Goal: Task Accomplishment & Management: Use online tool/utility

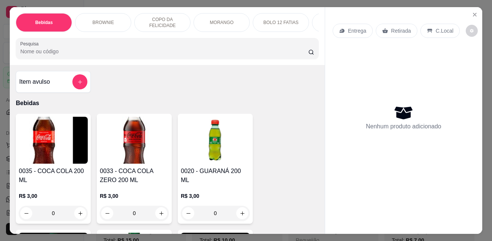
select select "ALL"
select select "0"
drag, startPoint x: 0, startPoint y: 0, endPoint x: 286, endPoint y: 138, distance: 317.6
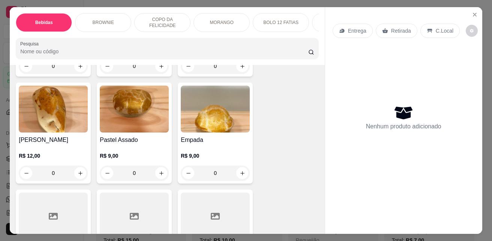
scroll to position [1801, 0]
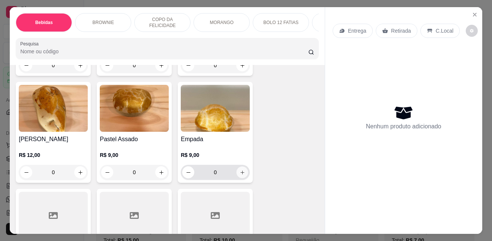
click at [242, 170] on icon "increase-product-quantity" at bounding box center [243, 173] width 6 height 6
type input "1"
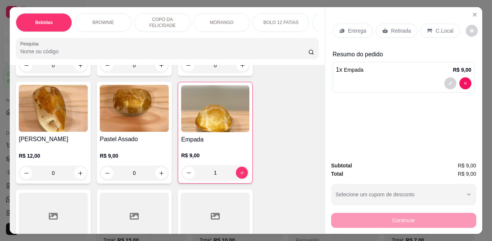
drag, startPoint x: 390, startPoint y: 25, endPoint x: 400, endPoint y: 81, distance: 56.8
click at [391, 27] on p "Retirada" at bounding box center [401, 31] width 20 height 8
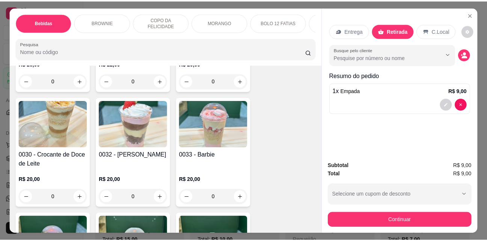
scroll to position [863, 0]
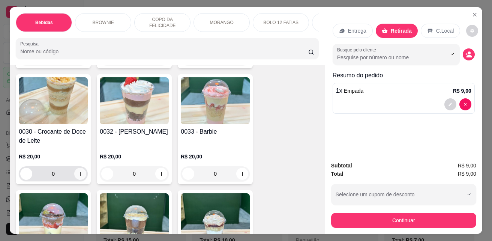
click at [77, 168] on button "increase-product-quantity" at bounding box center [80, 174] width 12 height 12
type input "1"
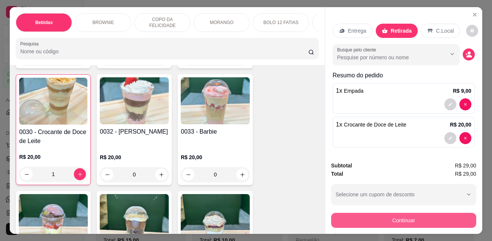
click at [368, 213] on button "Continuar" at bounding box center [403, 220] width 145 height 15
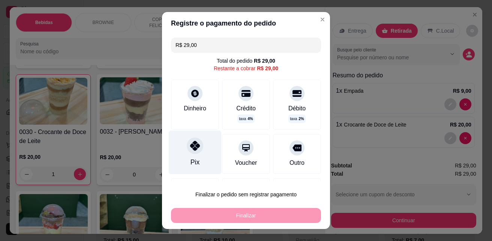
click at [192, 159] on div "Pix" at bounding box center [195, 162] width 9 height 10
type input "R$ 0,00"
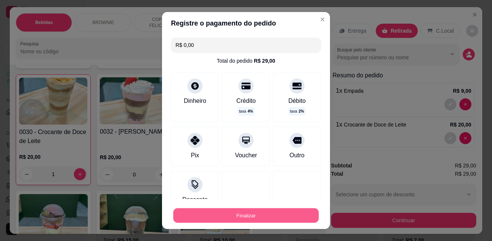
click at [268, 216] on button "Finalizar" at bounding box center [246, 215] width 146 height 15
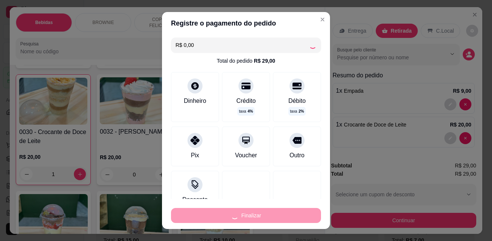
type input "0"
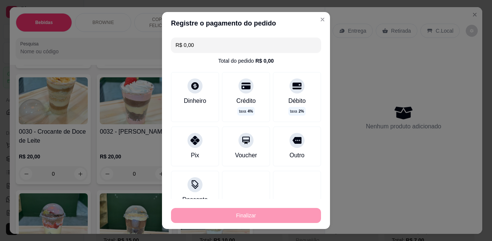
type input "-R$ 29,00"
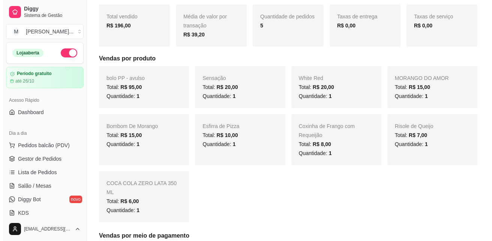
scroll to position [113, 0]
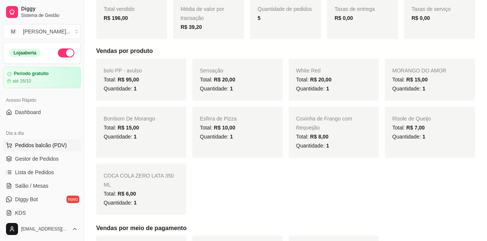
click at [28, 145] on span "Pedidos balcão (PDV)" at bounding box center [41, 145] width 52 height 8
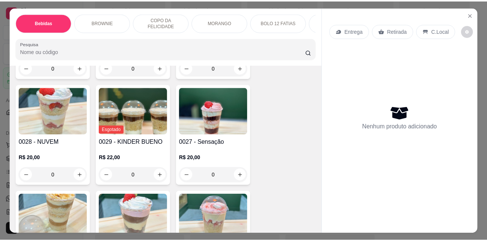
scroll to position [825, 0]
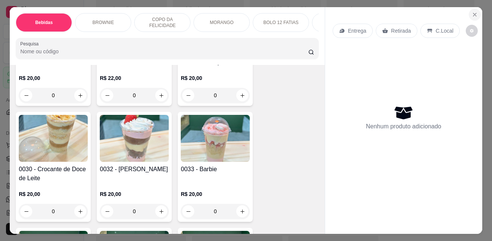
click at [472, 12] on icon "Close" at bounding box center [475, 15] width 6 height 6
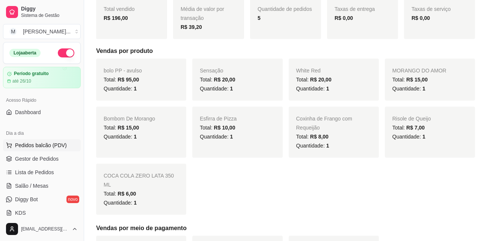
click at [61, 148] on span "Pedidos balcão (PDV)" at bounding box center [41, 145] width 52 height 8
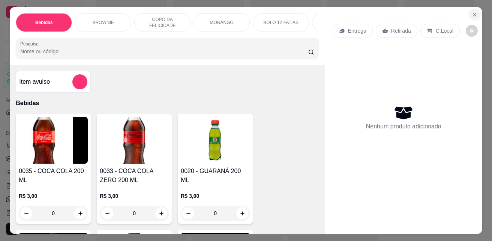
click at [473, 12] on icon "Close" at bounding box center [475, 15] width 6 height 6
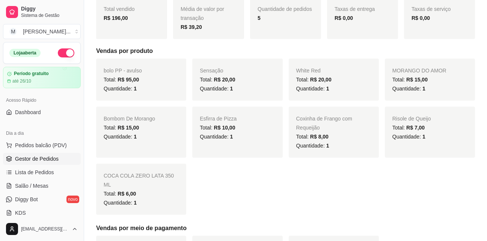
click at [37, 156] on span "Gestor de Pedidos" at bounding box center [37, 159] width 44 height 8
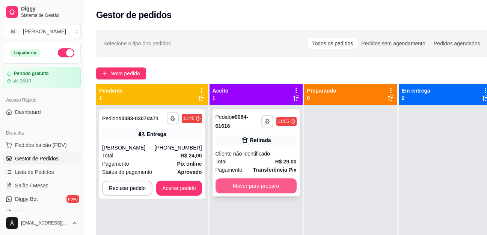
click at [231, 189] on button "Mover para preparo" at bounding box center [255, 186] width 81 height 15
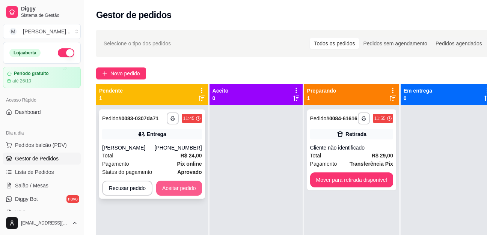
click at [185, 185] on button "Aceitar pedido" at bounding box center [179, 188] width 46 height 15
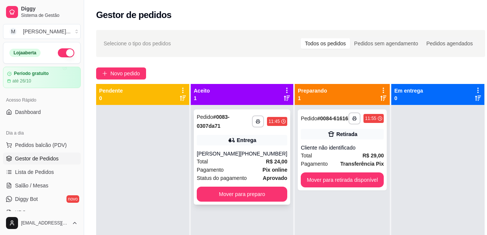
click at [227, 162] on div "Total R$ 24,00" at bounding box center [242, 162] width 90 height 8
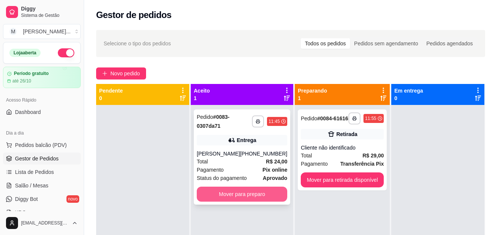
click at [252, 192] on button "Mover para preparo" at bounding box center [242, 194] width 90 height 15
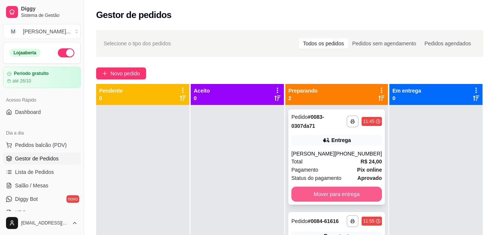
click at [326, 191] on button "Mover para entrega" at bounding box center [336, 194] width 90 height 15
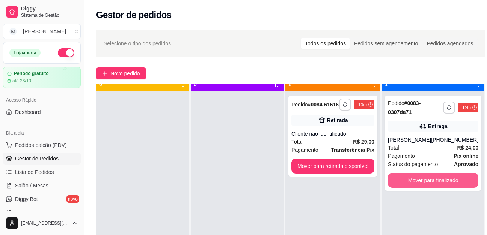
scroll to position [21, 0]
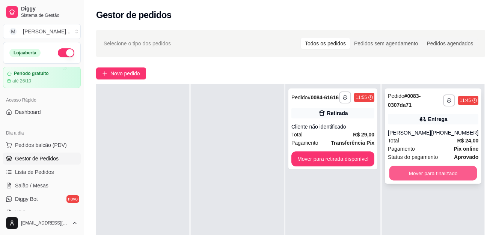
click at [418, 173] on button "Mover para finalizado" at bounding box center [433, 173] width 88 height 15
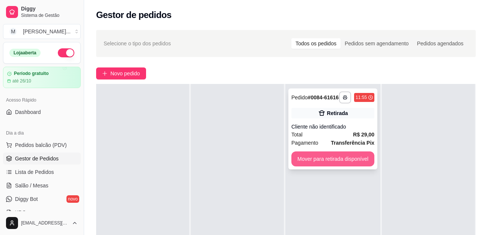
click at [349, 161] on button "Mover para retirada disponível" at bounding box center [332, 159] width 83 height 15
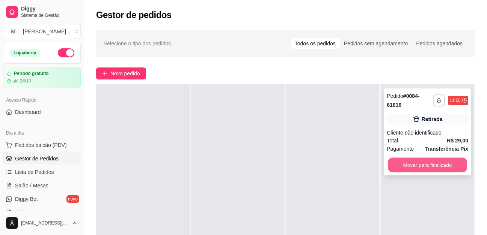
click at [426, 166] on button "Mover para finalizado" at bounding box center [427, 165] width 79 height 15
